Goal: Task Accomplishment & Management: Manage account settings

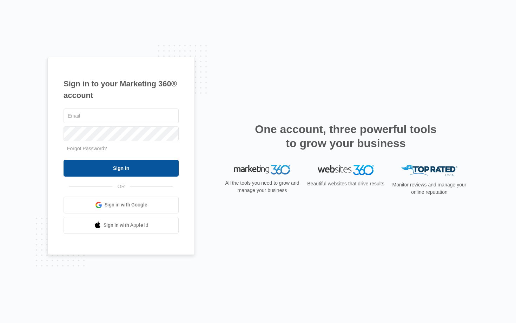
type input "[EMAIL_ADDRESS][DOMAIN_NAME]"
click at [91, 165] on input "Sign In" at bounding box center [121, 168] width 115 height 17
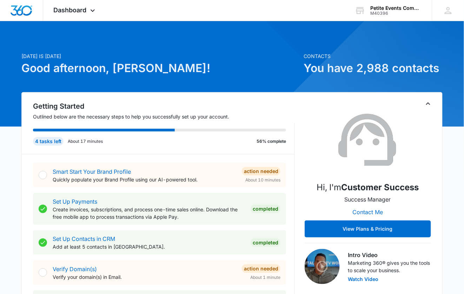
click at [77, 9] on span "Dashboard" at bounding box center [70, 9] width 33 height 7
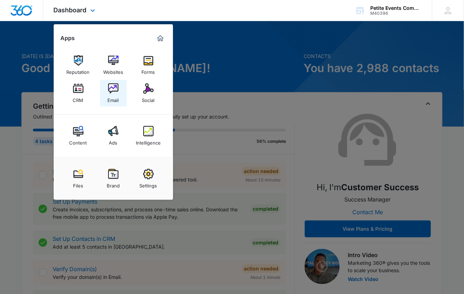
click at [104, 95] on link "Email" at bounding box center [113, 93] width 27 height 27
